Goal: Transaction & Acquisition: Purchase product/service

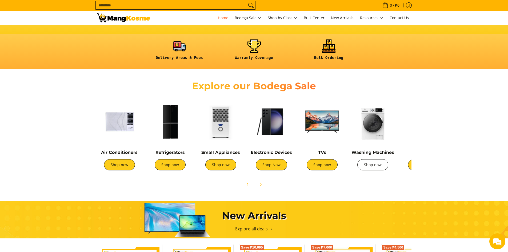
scroll to position [0, 212]
click at [263, 186] on button "Next" at bounding box center [261, 184] width 12 height 12
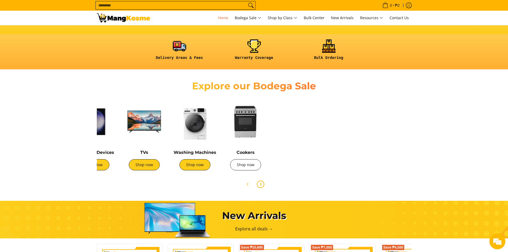
click at [250, 166] on link "Shop now" at bounding box center [245, 164] width 31 height 11
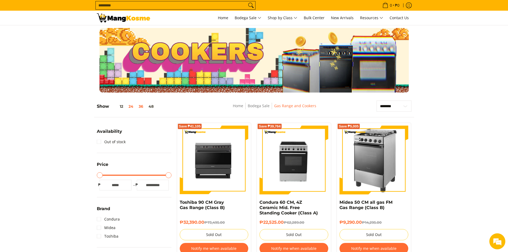
click at [139, 107] on button "36" at bounding box center [141, 106] width 10 height 4
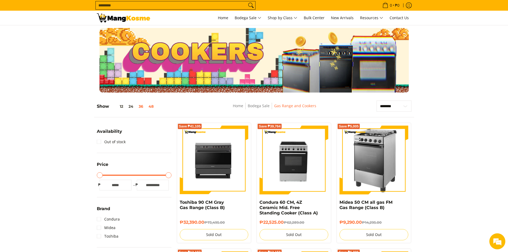
click at [154, 106] on button "48" at bounding box center [151, 106] width 10 height 4
click at [396, 107] on select "**********" at bounding box center [394, 106] width 35 height 11
click at [237, 105] on link "Home" at bounding box center [238, 105] width 10 height 5
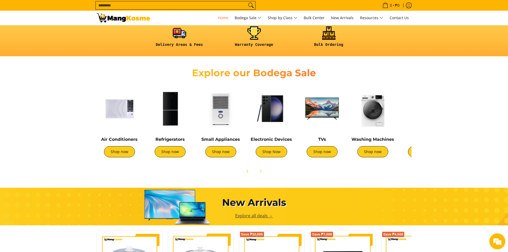
scroll to position [160, 0]
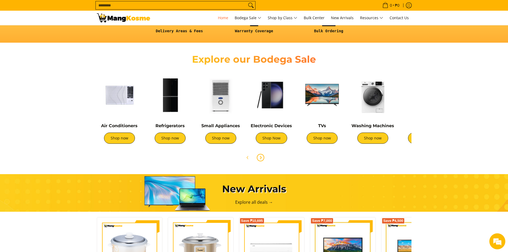
click at [262, 155] on icon "Next" at bounding box center [260, 157] width 4 height 4
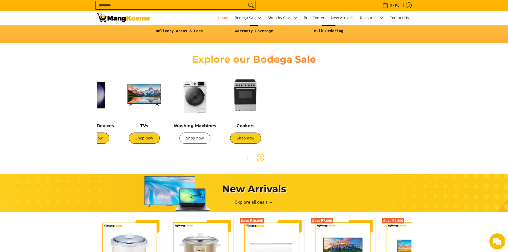
scroll to position [0, 0]
click at [185, 137] on link "Shop now" at bounding box center [194, 138] width 31 height 11
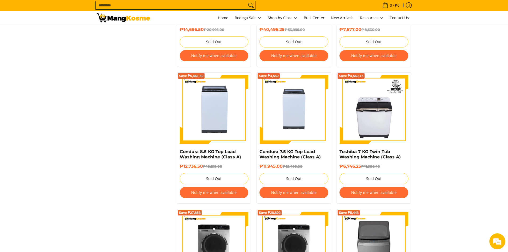
scroll to position [747, 0]
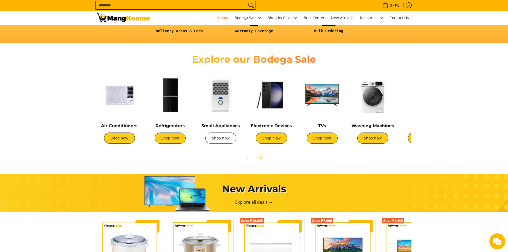
click at [218, 137] on link "Shop now" at bounding box center [220, 138] width 31 height 11
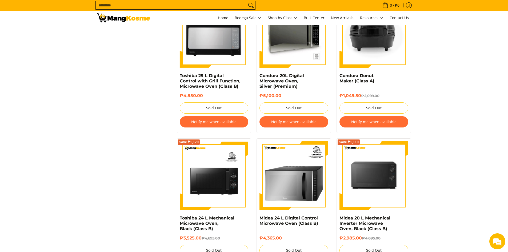
scroll to position [1547, 0]
